Goal: Find specific page/section: Find specific page/section

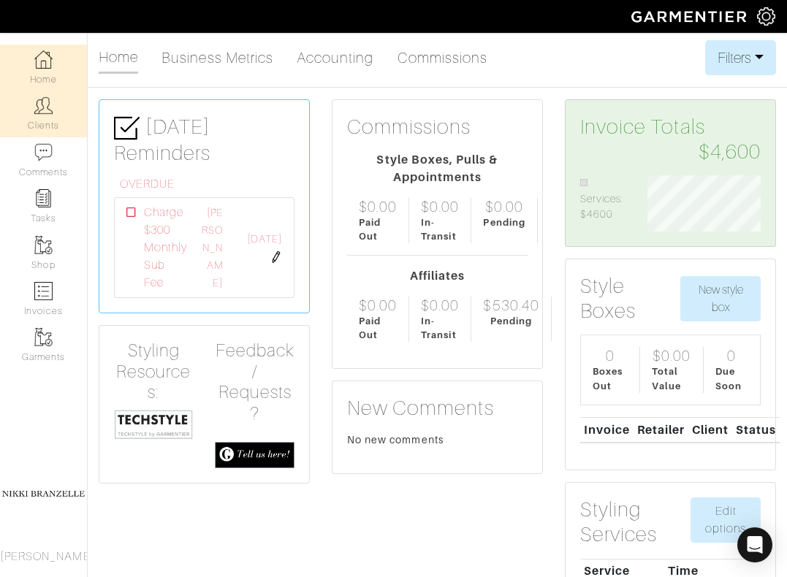
scroll to position [56, 135]
click at [52, 114] on img at bounding box center [43, 105] width 18 height 18
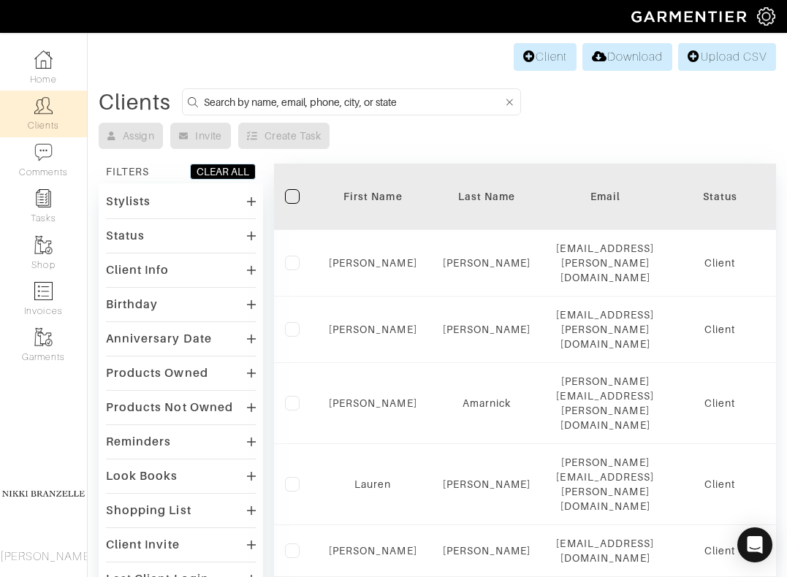
click at [329, 102] on input at bounding box center [353, 102] width 299 height 18
type input "despres"
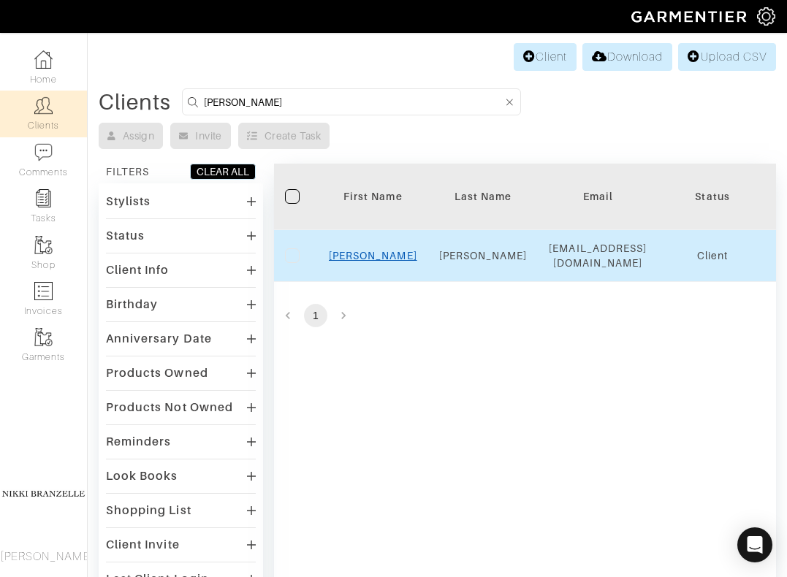
click at [367, 261] on link "Sarah" at bounding box center [373, 256] width 88 height 12
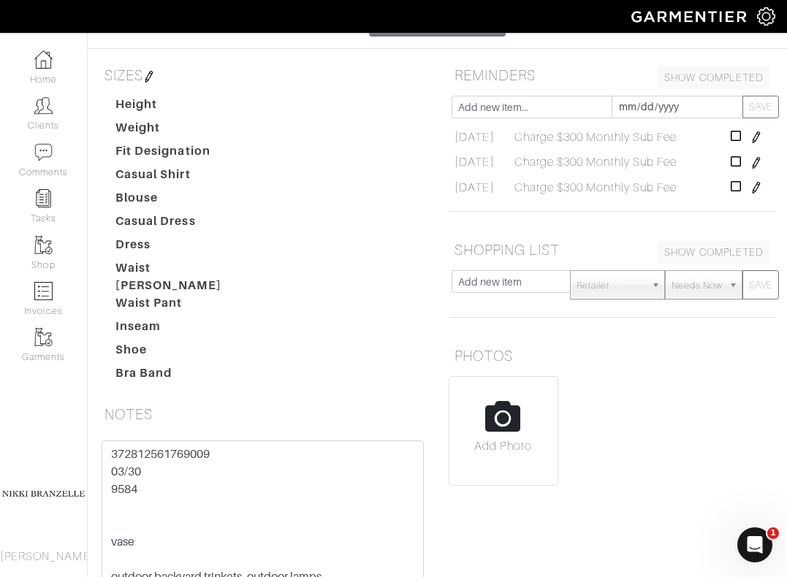
scroll to position [268, 0]
